Goal: Find specific page/section: Find specific page/section

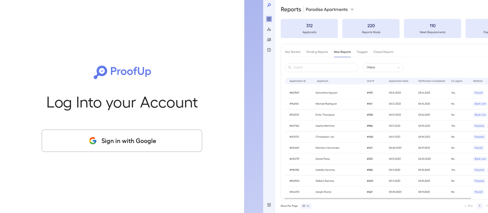
click at [131, 143] on button "Sign in with Google" at bounding box center [122, 140] width 161 height 22
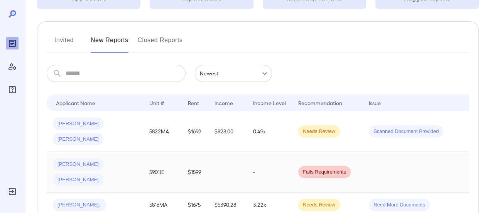
scroll to position [77, 0]
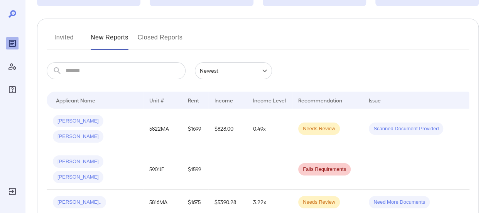
click at [67, 37] on button "Invited" at bounding box center [64, 40] width 35 height 19
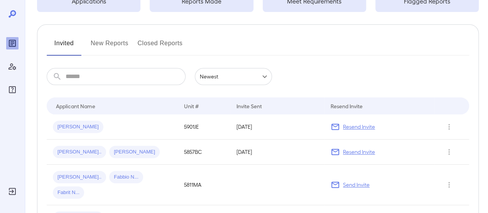
scroll to position [39, 0]
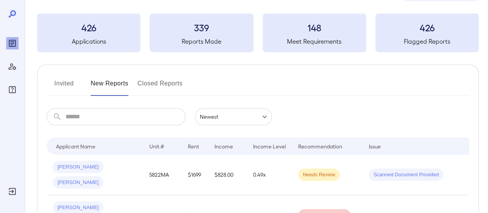
scroll to position [39, 0]
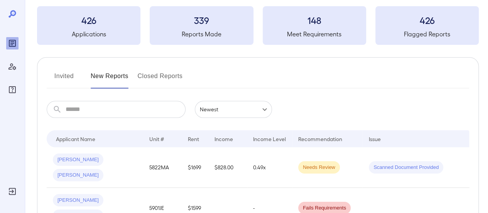
click at [70, 76] on button "Invited" at bounding box center [64, 79] width 35 height 19
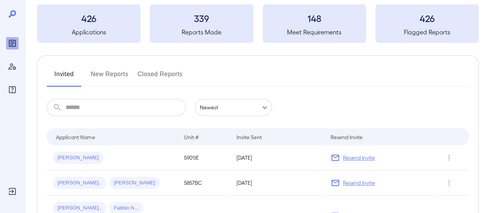
scroll to position [39, 0]
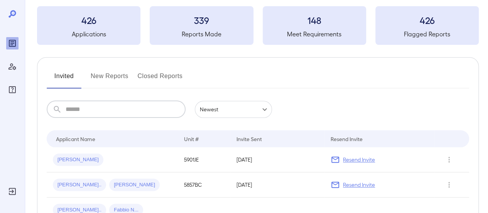
click at [81, 114] on input "text" at bounding box center [126, 109] width 120 height 17
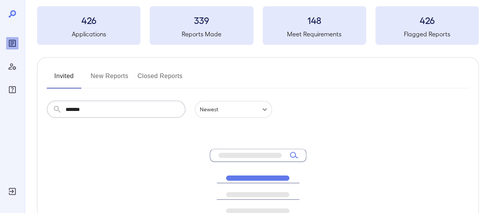
type input "*******"
click at [106, 74] on button "New Reports" at bounding box center [110, 79] width 38 height 19
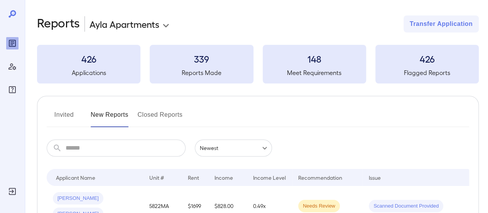
click at [93, 150] on input "text" at bounding box center [126, 147] width 120 height 17
type input "*******"
